Goal: Ask a question

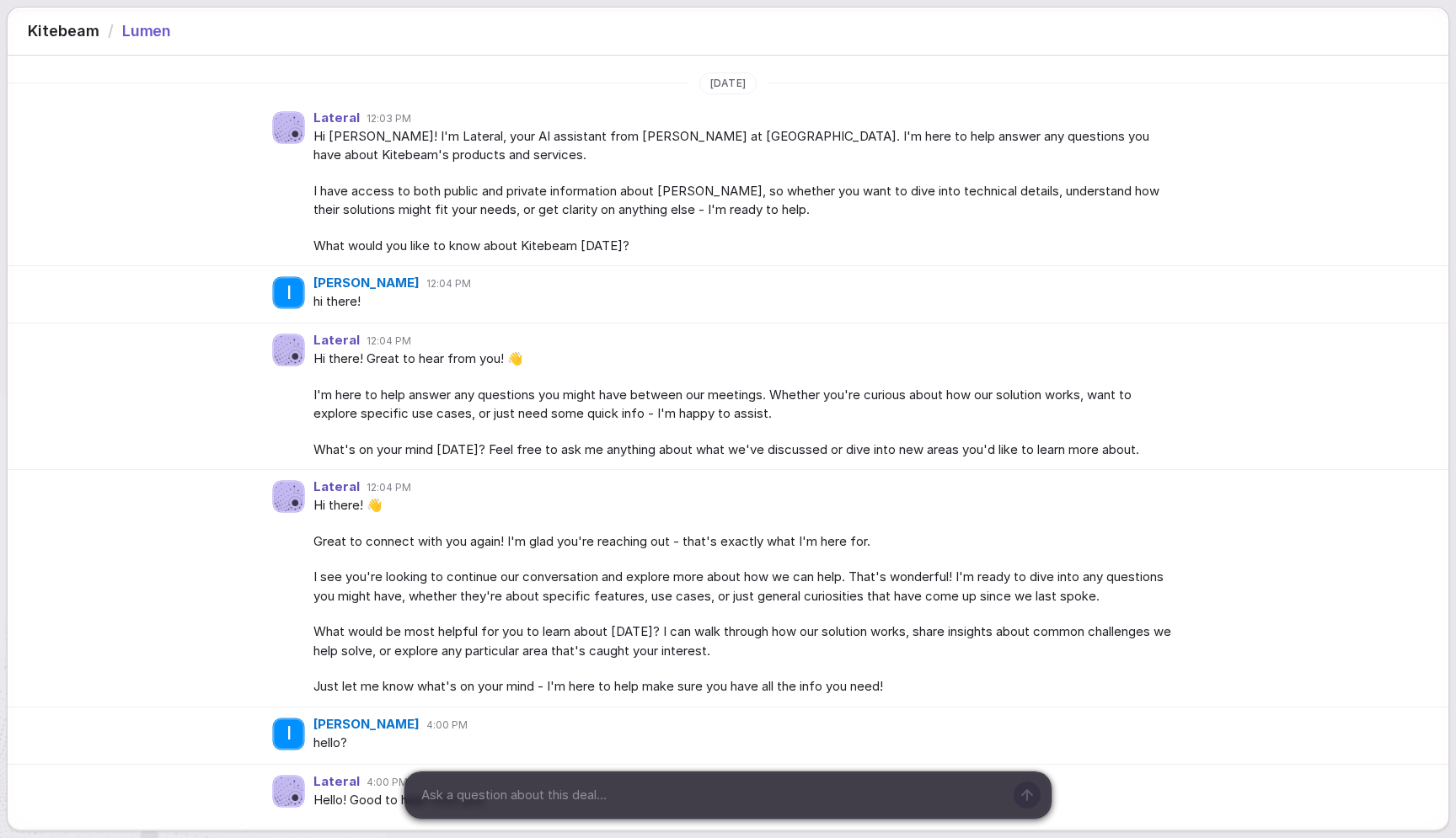
click at [748, 607] on div "Hi there! 👋 Great to connect with you again! I'm glad you're reaching out - tha…" at bounding box center [745, 596] width 863 height 200
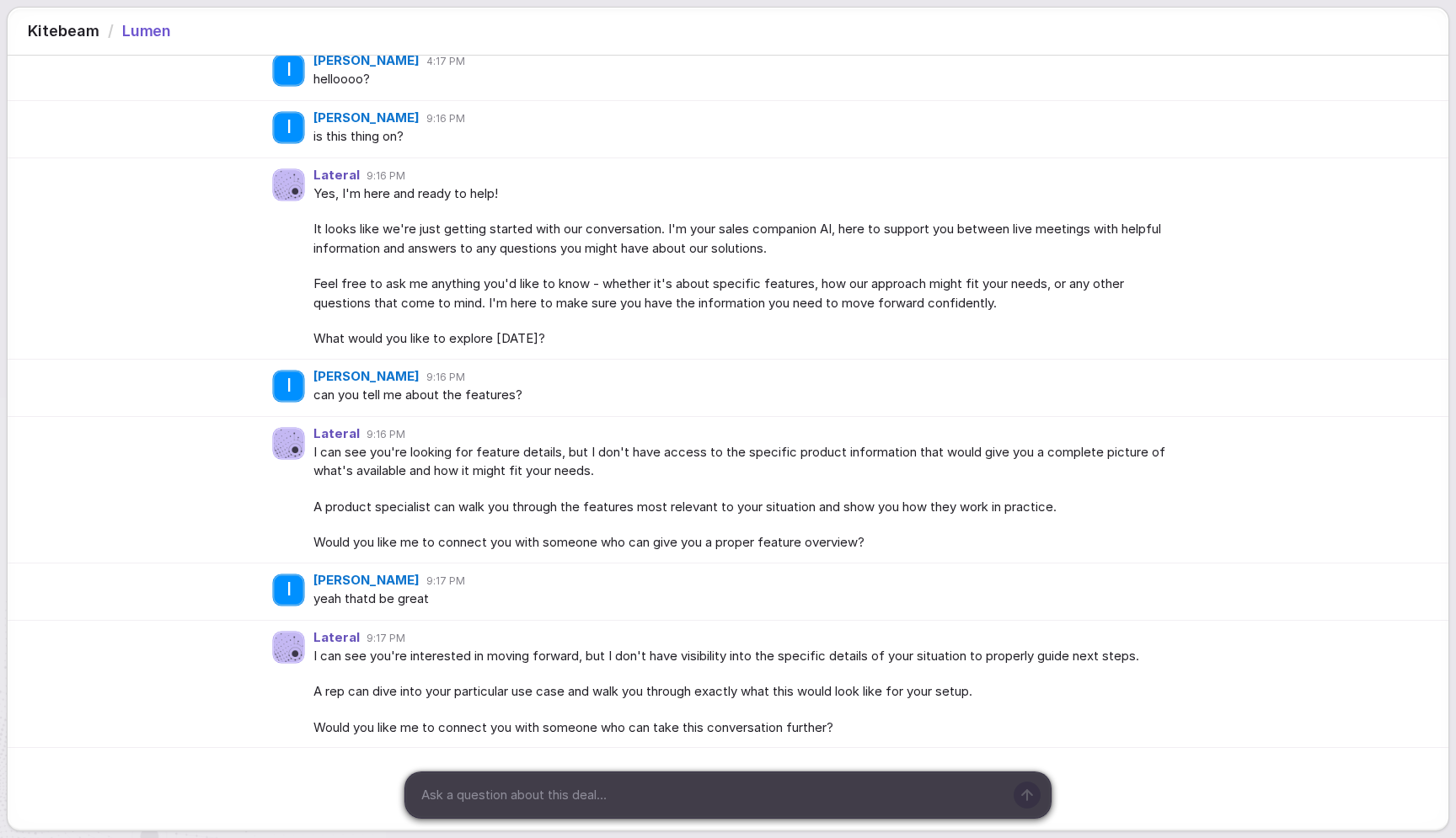
click at [536, 795] on textarea at bounding box center [708, 795] width 588 height 25
type textarea "yes please!"
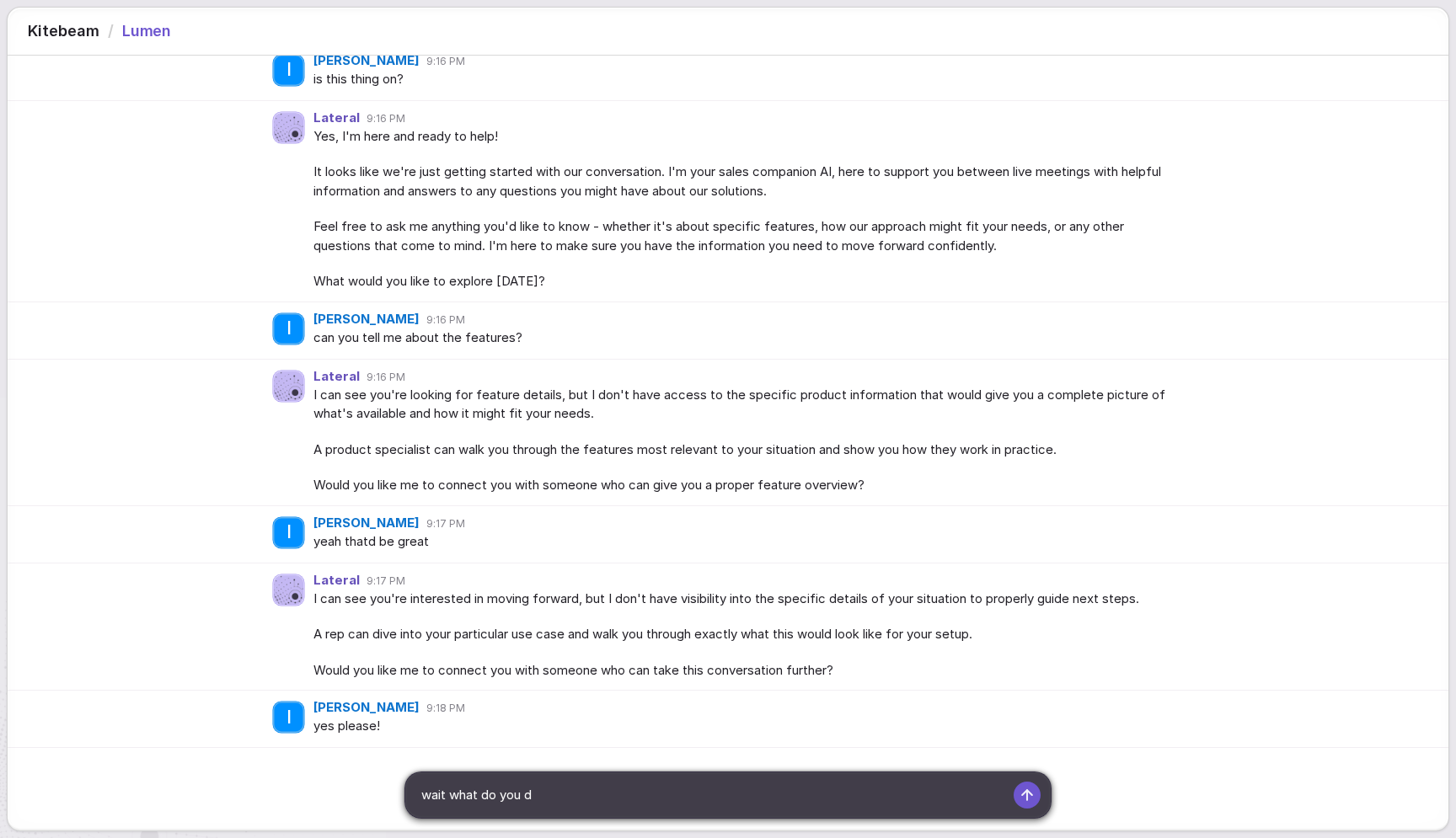
type textarea "wait what do you do"
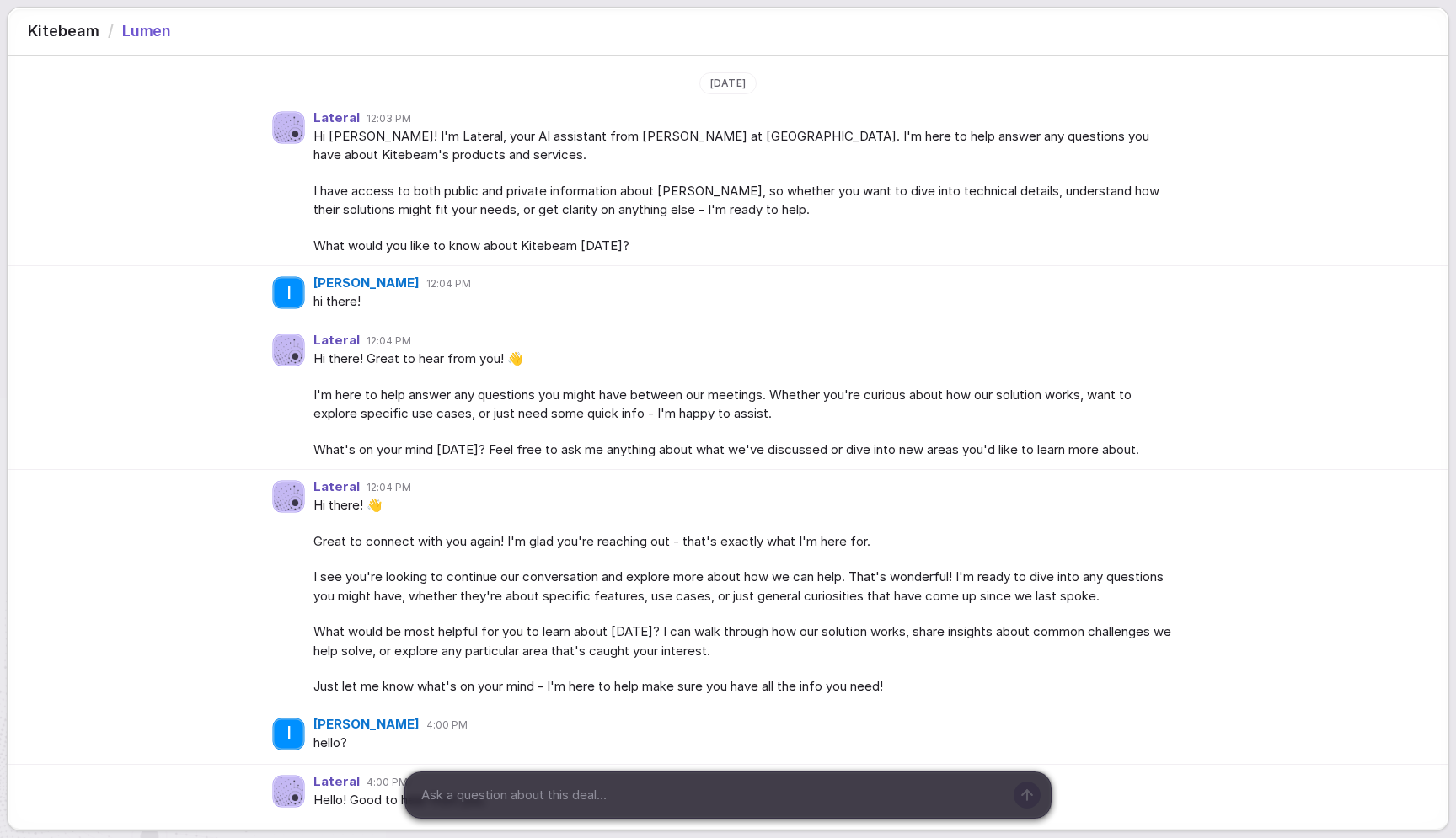
scroll to position [1078, 0]
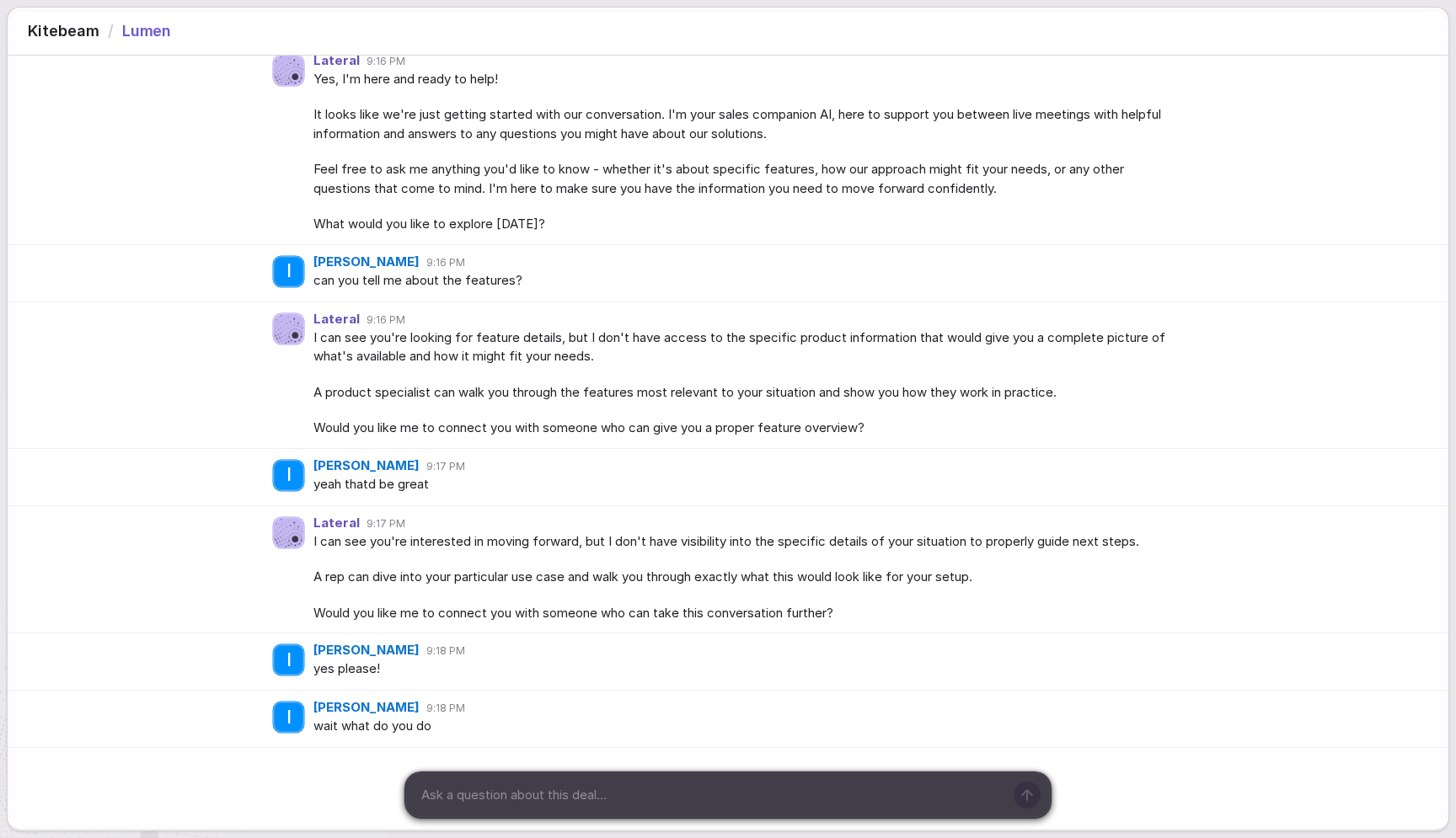
click at [193, 435] on div "Lateral 9:16 PM I can see you're looking for feature details, but I don't have …" at bounding box center [728, 376] width 1441 height 147
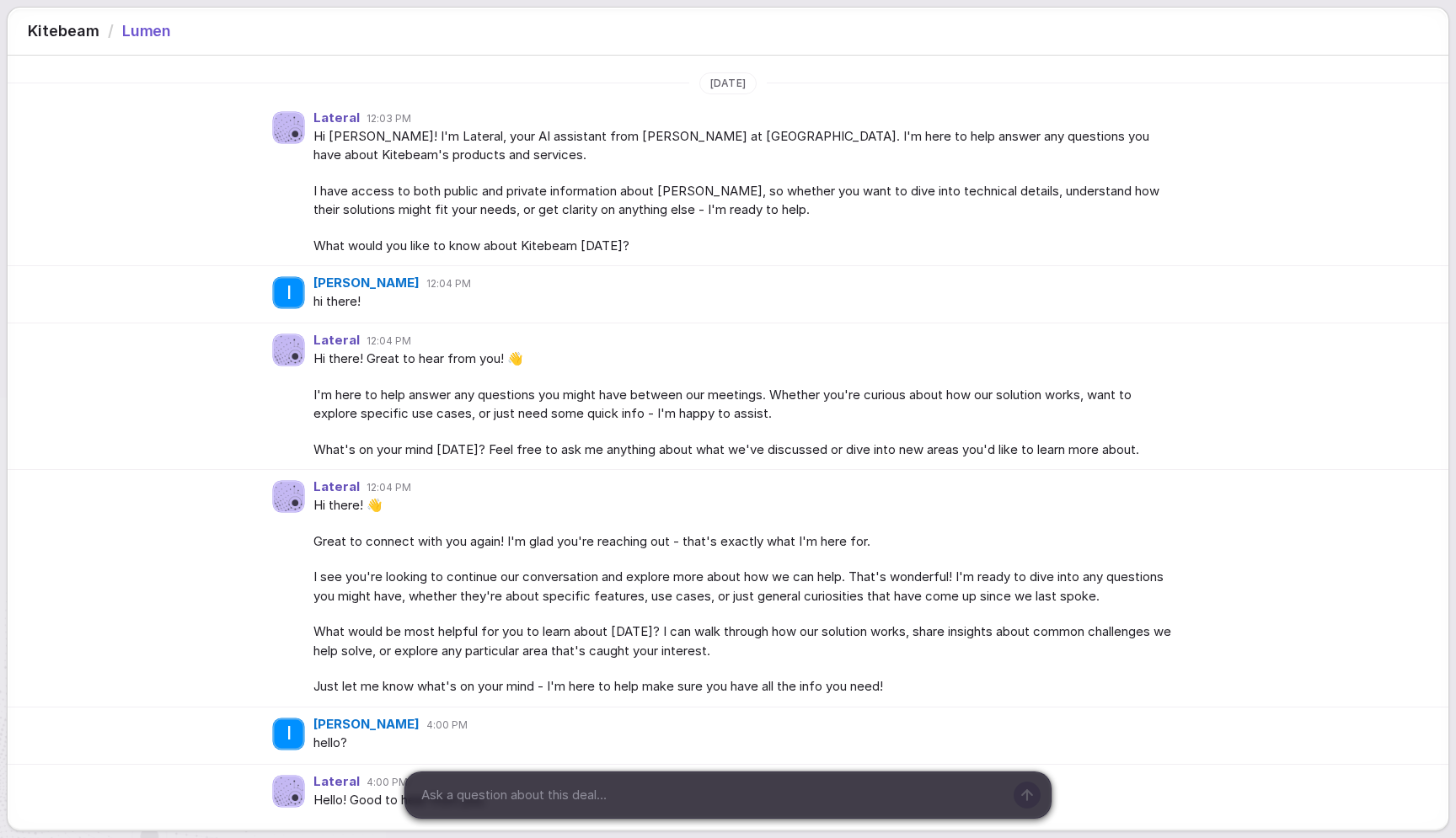
scroll to position [1078, 0]
